Goal: Entertainment & Leisure: Consume media (video, audio)

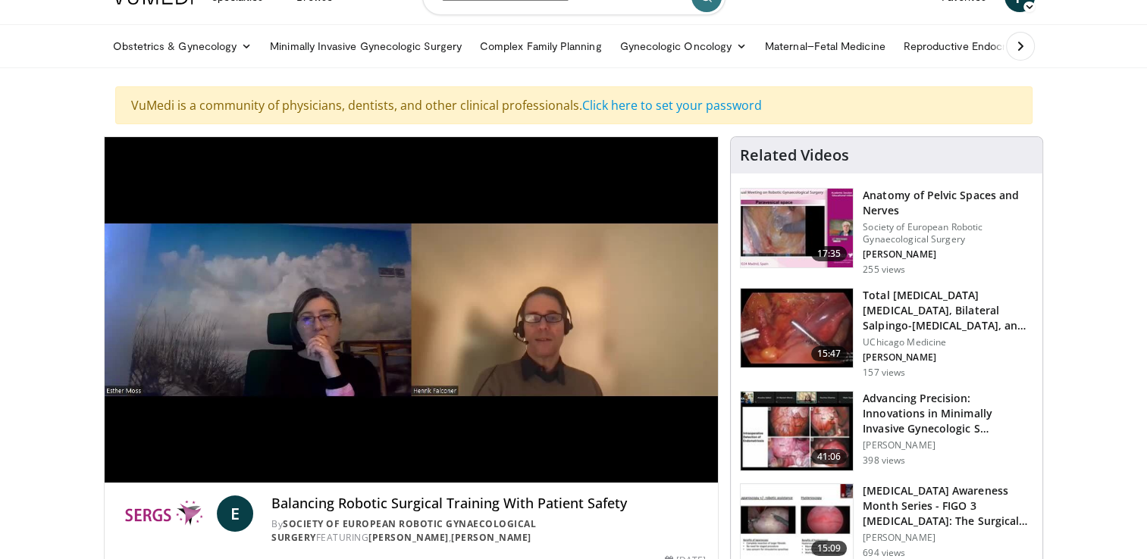
scroll to position [80, 0]
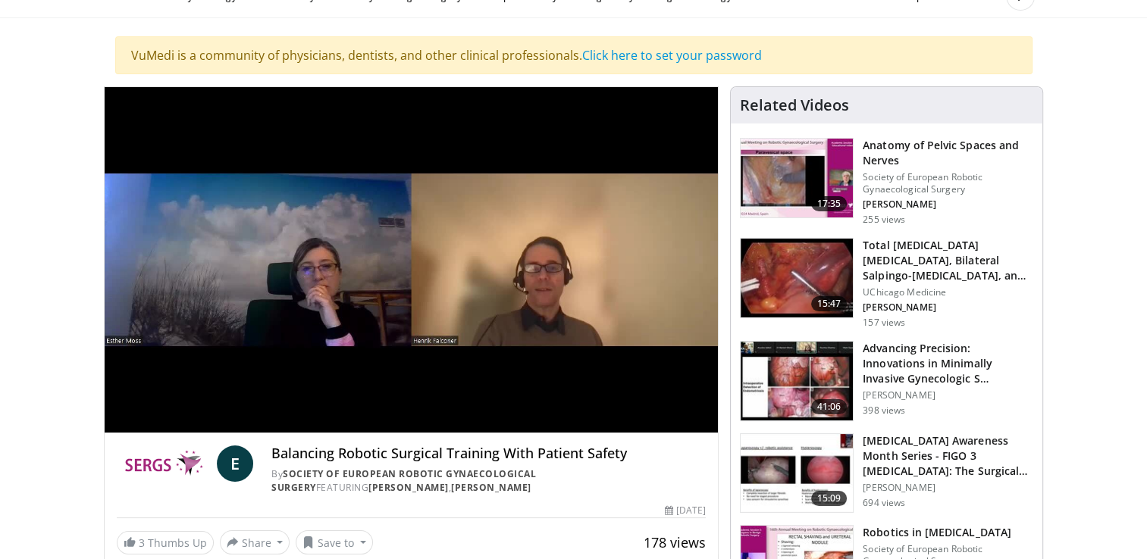
click at [700, 469] on div "By Society of European Robotic Gynaecological Surgery FEATURING Esther Moss , H…" at bounding box center [488, 481] width 434 height 27
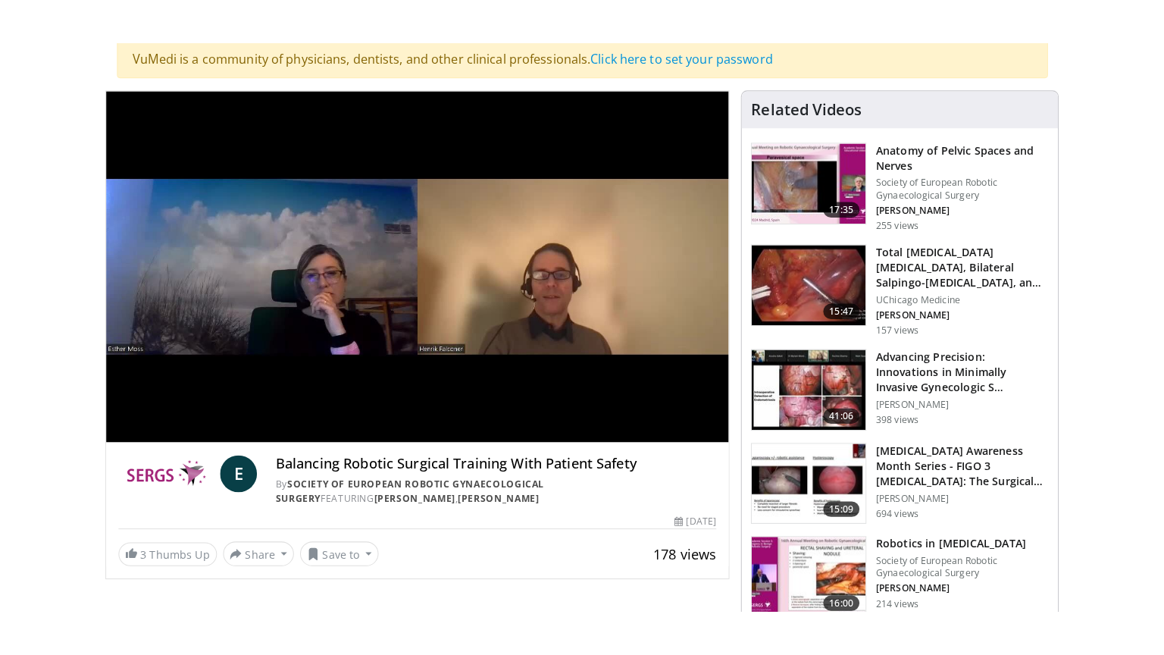
scroll to position [100, 0]
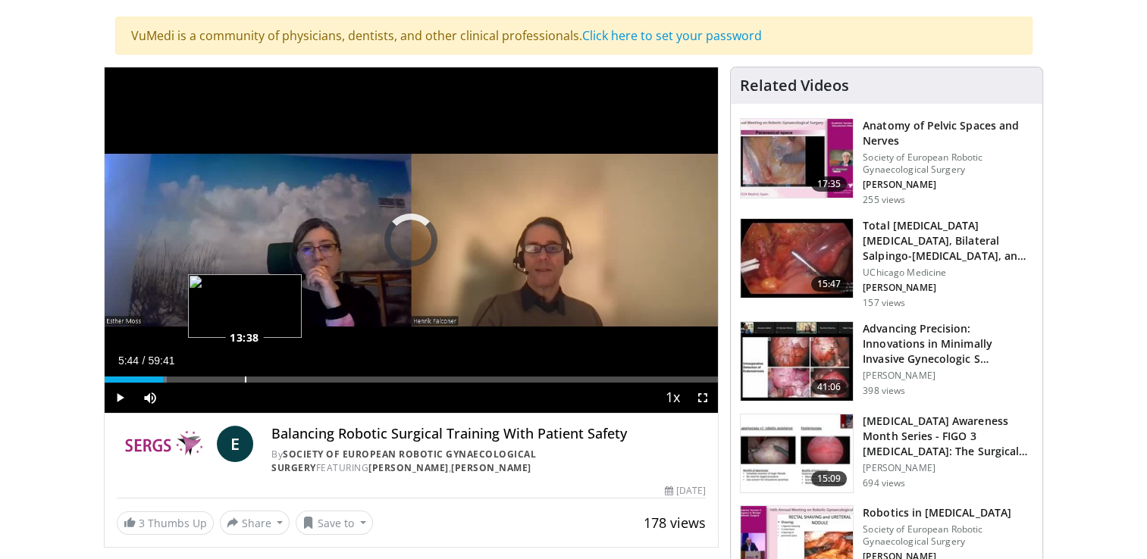
drag, startPoint x: 155, startPoint y: 378, endPoint x: 273, endPoint y: 367, distance: 118.1
click at [273, 368] on div "Loaded : 10.25% 12:58 13:38" at bounding box center [412, 375] width 614 height 14
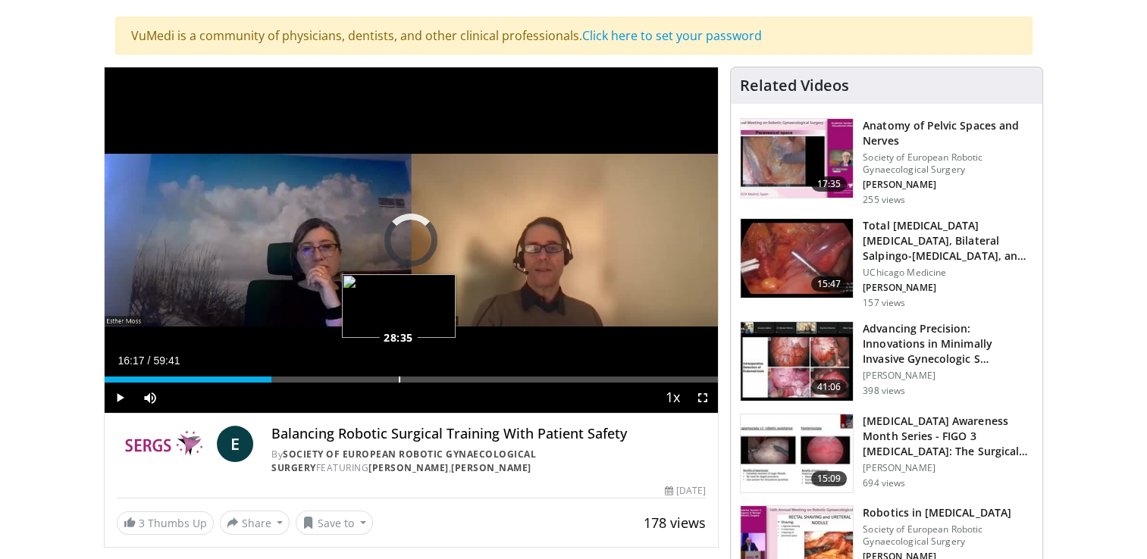
drag, startPoint x: 271, startPoint y: 379, endPoint x: 399, endPoint y: 378, distance: 127.4
click at [399, 378] on div "Loaded : 0.00% 28:31 28:35" at bounding box center [412, 380] width 614 height 6
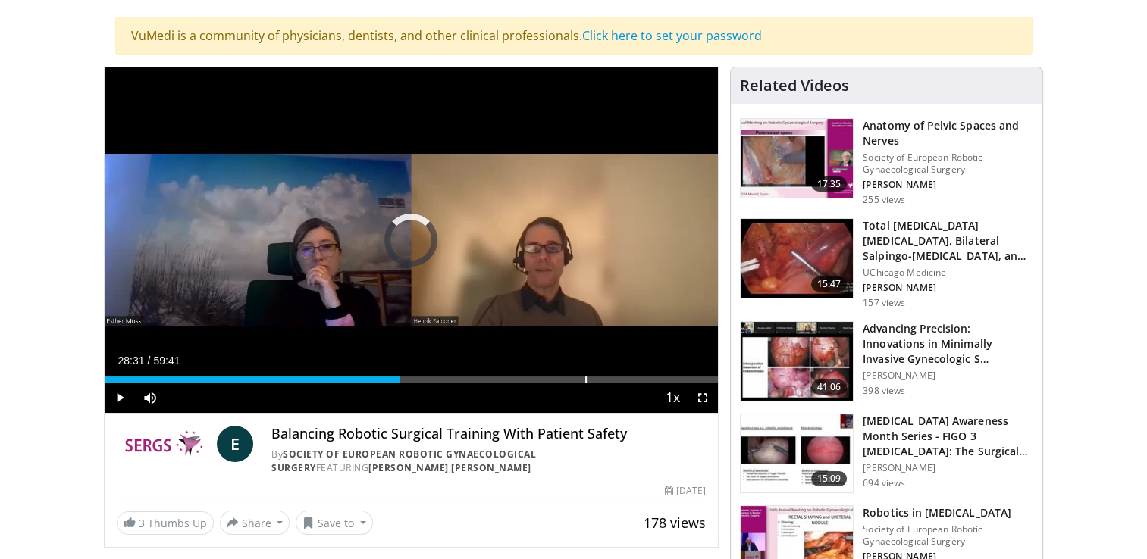
drag, startPoint x: 397, startPoint y: 378, endPoint x: 587, endPoint y: 365, distance: 190.0
click at [587, 383] on div "Current Time 28:31 / Duration 59:41 Play Skip Backward Skip Forward Mute 100% L…" at bounding box center [412, 398] width 614 height 30
click at [588, 387] on div "Current Time 47:06 / Duration 59:41 Pause Skip Backward Skip Forward Mute 100% …" at bounding box center [412, 398] width 614 height 30
click at [588, 384] on div "Current Time 47:07 / Duration 59:41 Pause Skip Backward Skip Forward Mute 100% …" at bounding box center [412, 398] width 614 height 30
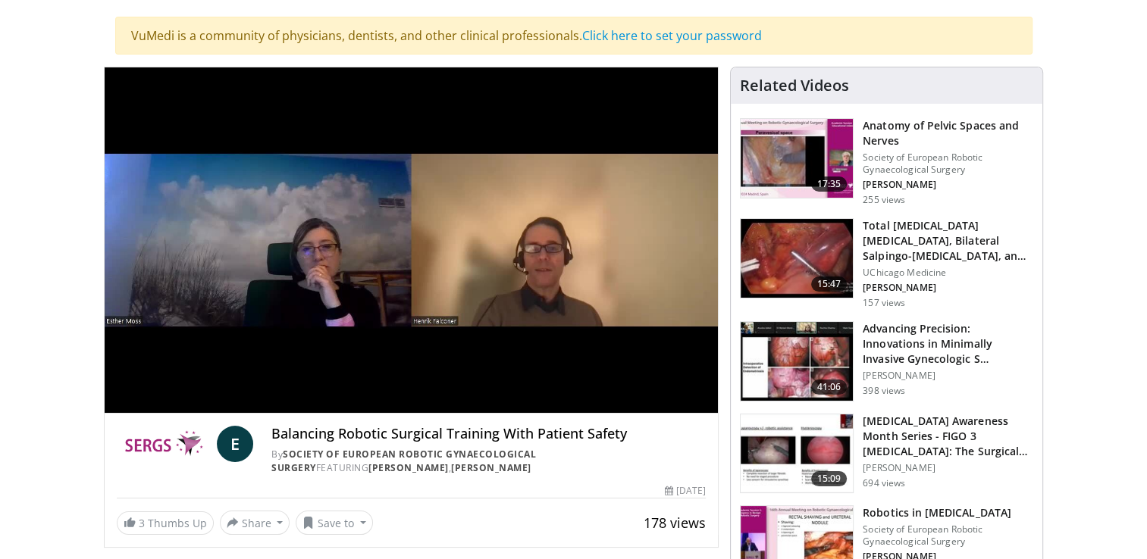
click at [588, 384] on video-js "**********" at bounding box center [412, 240] width 614 height 346
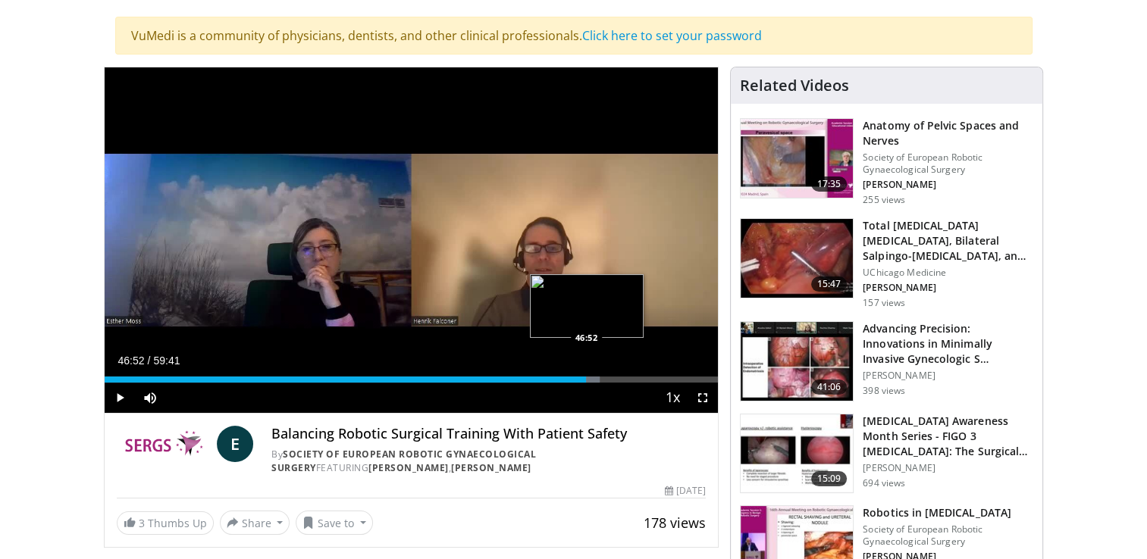
click at [585, 381] on div "46:52" at bounding box center [346, 380] width 482 height 6
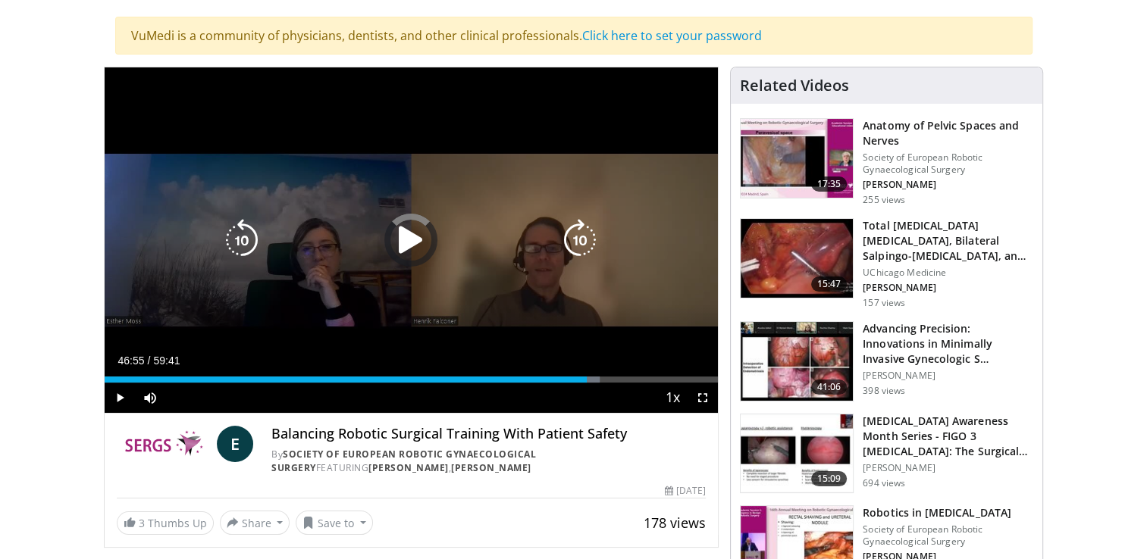
click at [588, 377] on div "Progress Bar" at bounding box center [593, 380] width 14 height 6
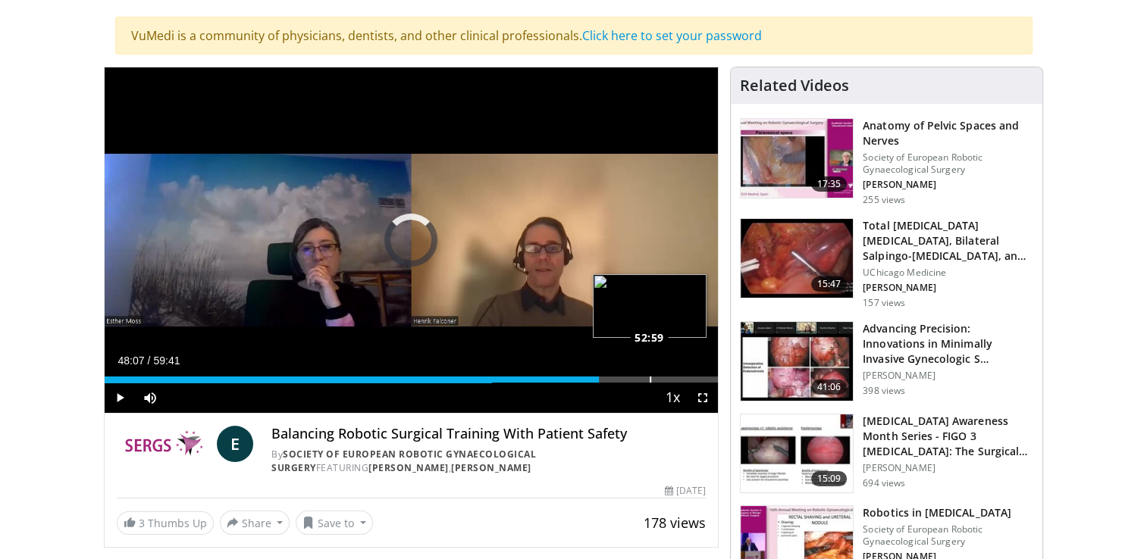
drag, startPoint x: 591, startPoint y: 378, endPoint x: 652, endPoint y: 371, distance: 61.0
click at [652, 371] on div "Loaded : 0.00% 52:50 52:59" at bounding box center [412, 375] width 614 height 14
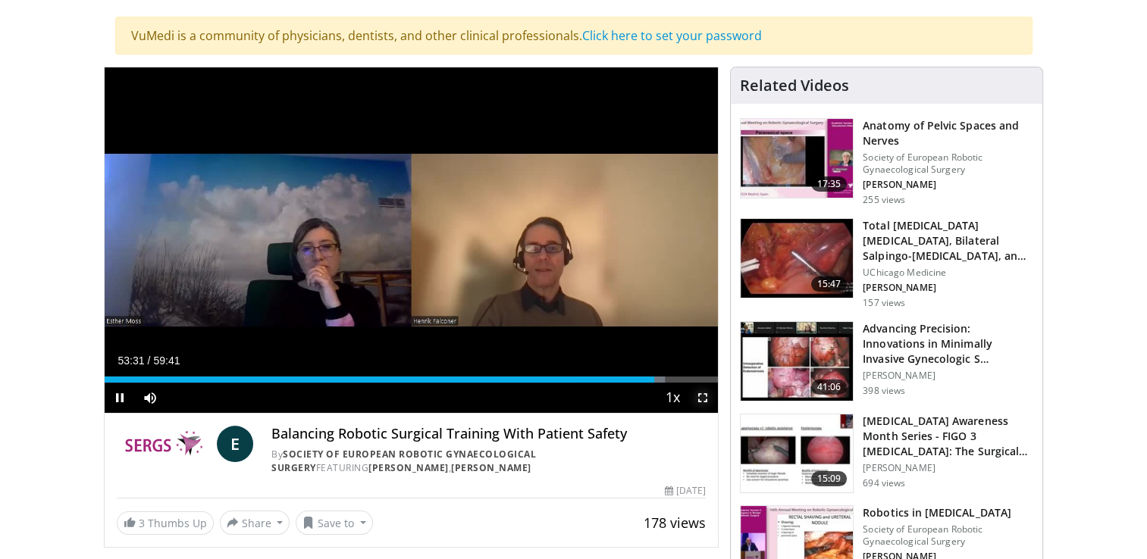
click at [704, 396] on span "Video Player" at bounding box center [703, 398] width 30 height 30
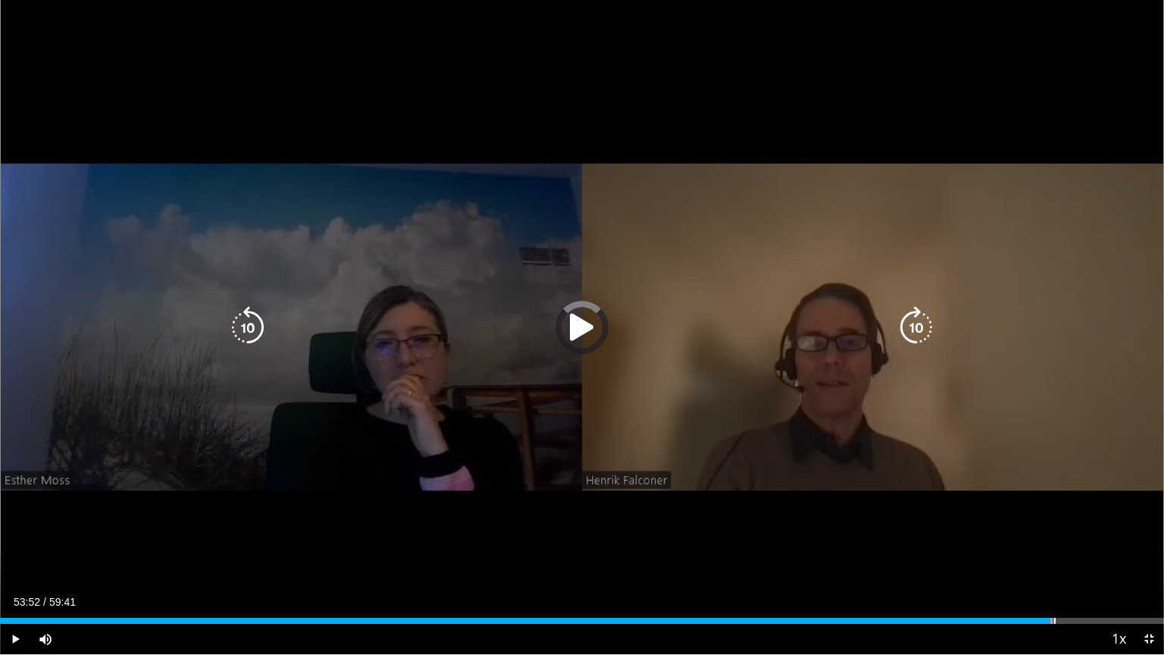
drag, startPoint x: 1042, startPoint y: 622, endPoint x: 1164, endPoint y: 594, distance: 124.5
click at [1158, 559] on video-js "**********" at bounding box center [582, 327] width 1164 height 655
click at [1104, 1] on div "10 seconds Tap to unmute" at bounding box center [582, 327] width 1164 height 654
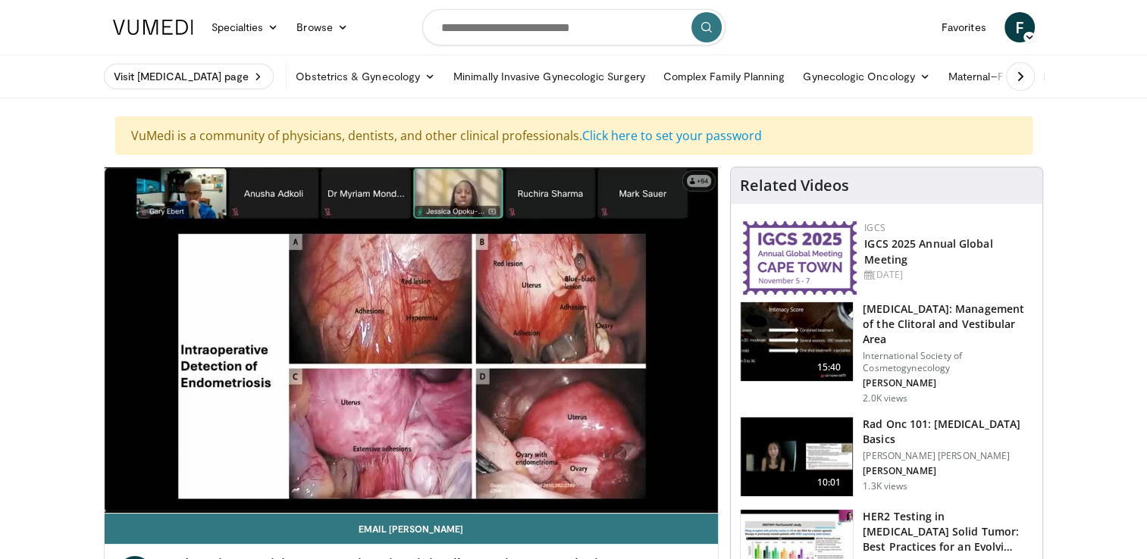
click at [942, 316] on h3 "Lichen Sclerosus: Management of the Clitoral and Vestibular Area" at bounding box center [948, 324] width 171 height 45
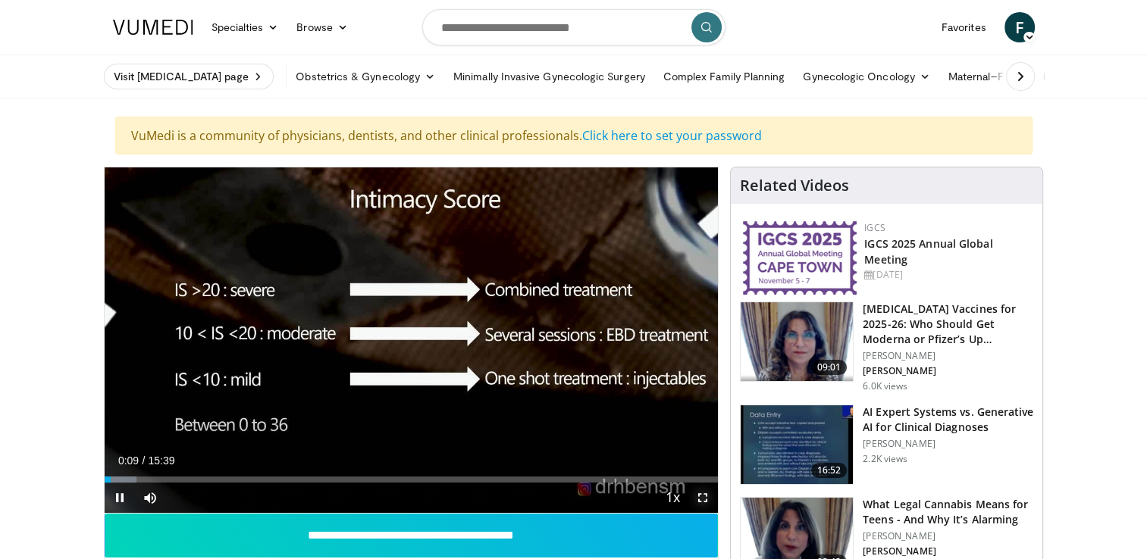
click at [700, 499] on span "Video Player" at bounding box center [703, 498] width 30 height 30
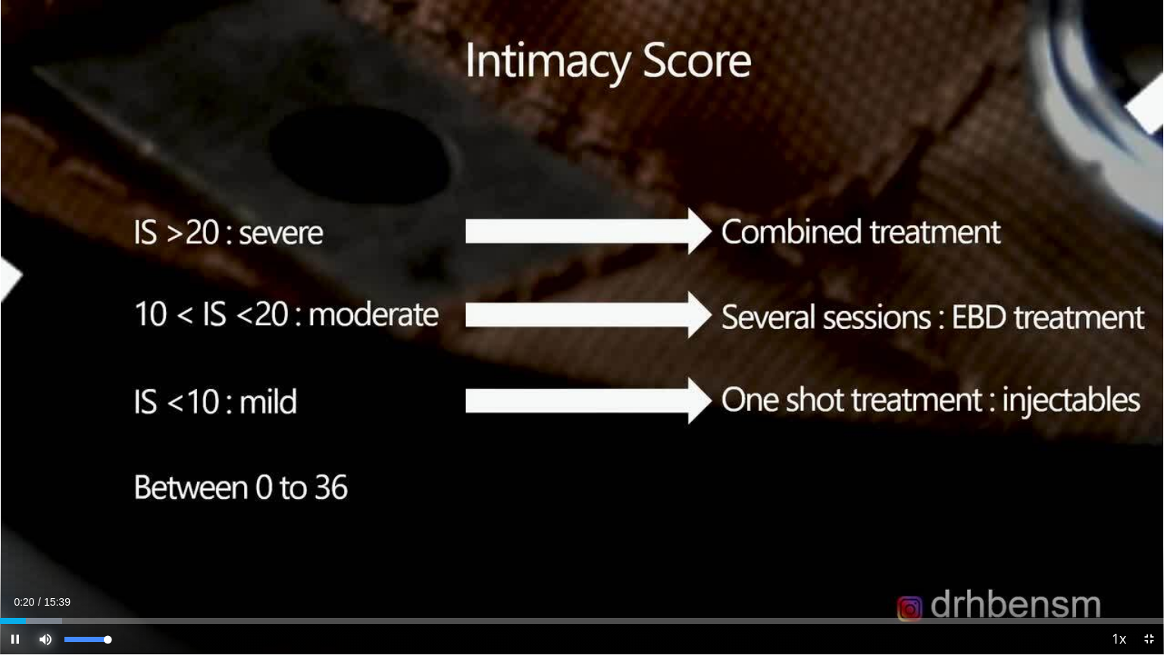
click at [42, 559] on span "Video Player" at bounding box center [45, 639] width 30 height 30
click at [42, 559] on video-js "**********" at bounding box center [582, 327] width 1164 height 655
click at [1146, 559] on span "Video Player" at bounding box center [1149, 639] width 30 height 30
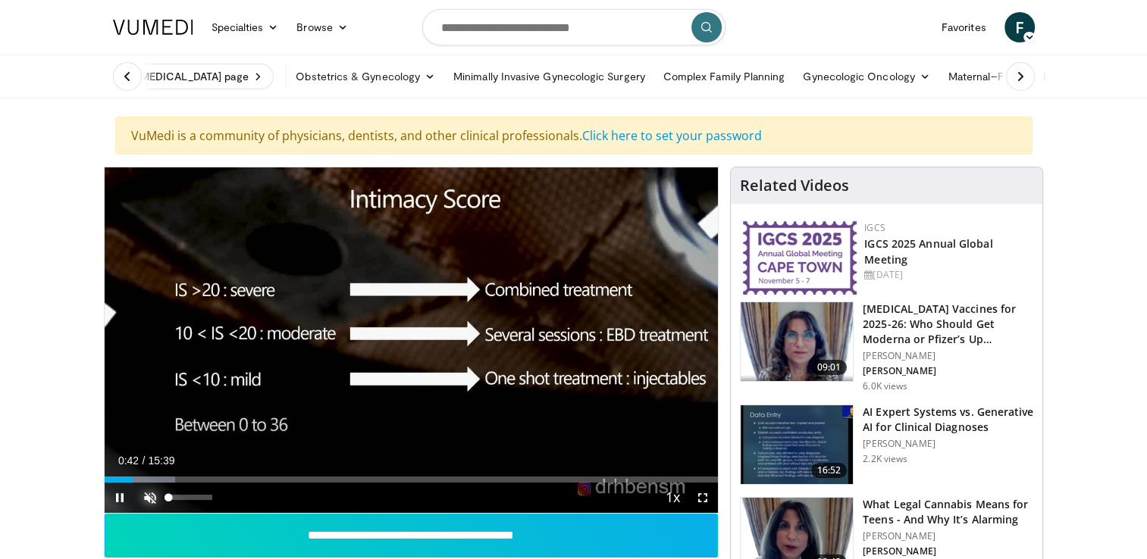
click at [145, 498] on span "Video Player" at bounding box center [150, 498] width 30 height 30
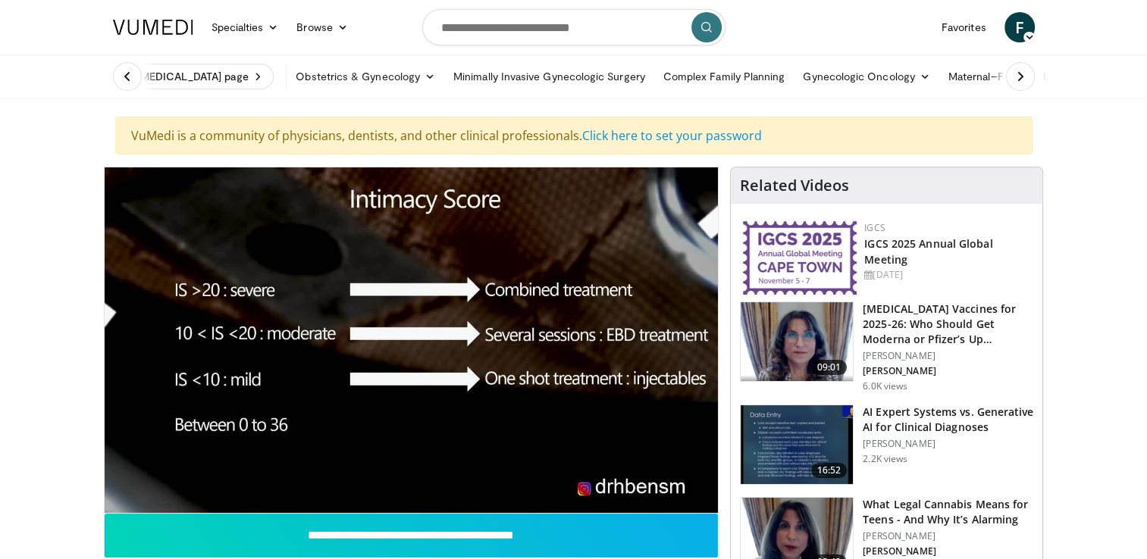
drag, startPoint x: 145, startPoint y: 498, endPoint x: 145, endPoint y: 508, distance: 9.9
click at [145, 508] on video-js "**********" at bounding box center [412, 341] width 614 height 346
